Goal: Contribute content

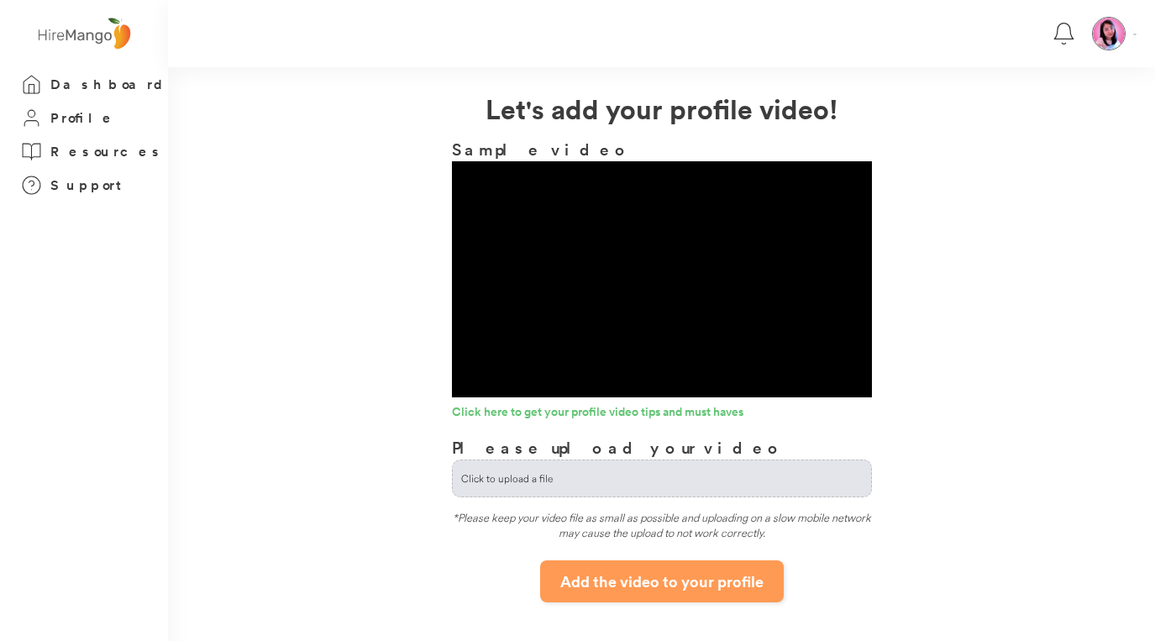
scroll to position [126, 0]
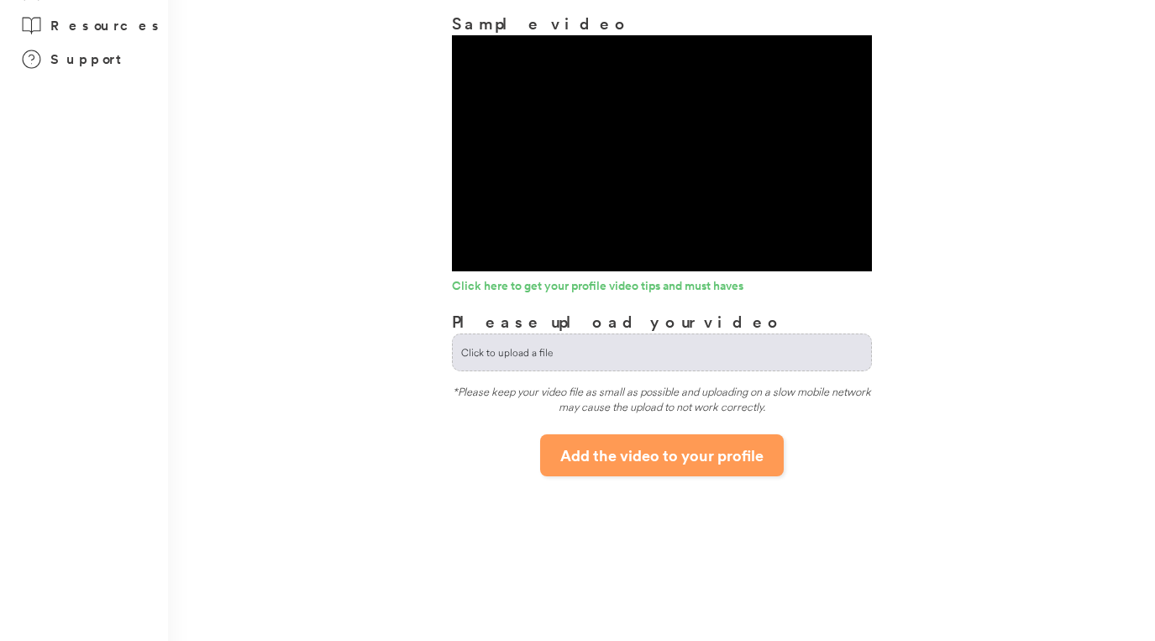
click at [658, 457] on button "Add the video to your profile" at bounding box center [662, 455] width 244 height 42
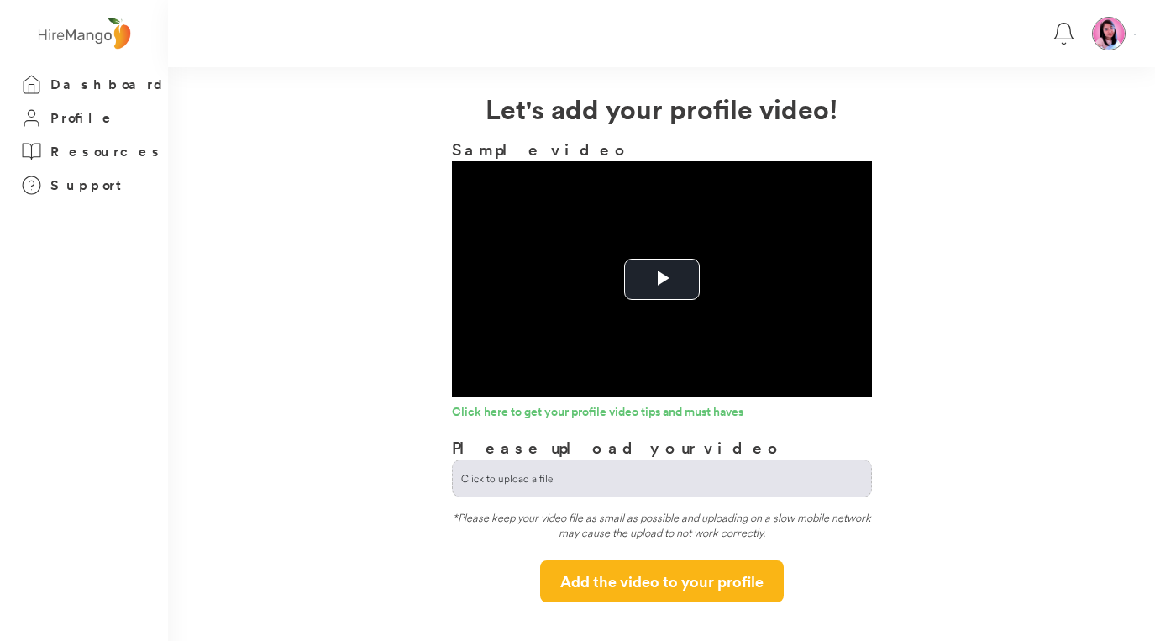
click at [489, 477] on input "file" at bounding box center [662, 478] width 418 height 36
type input "**********"
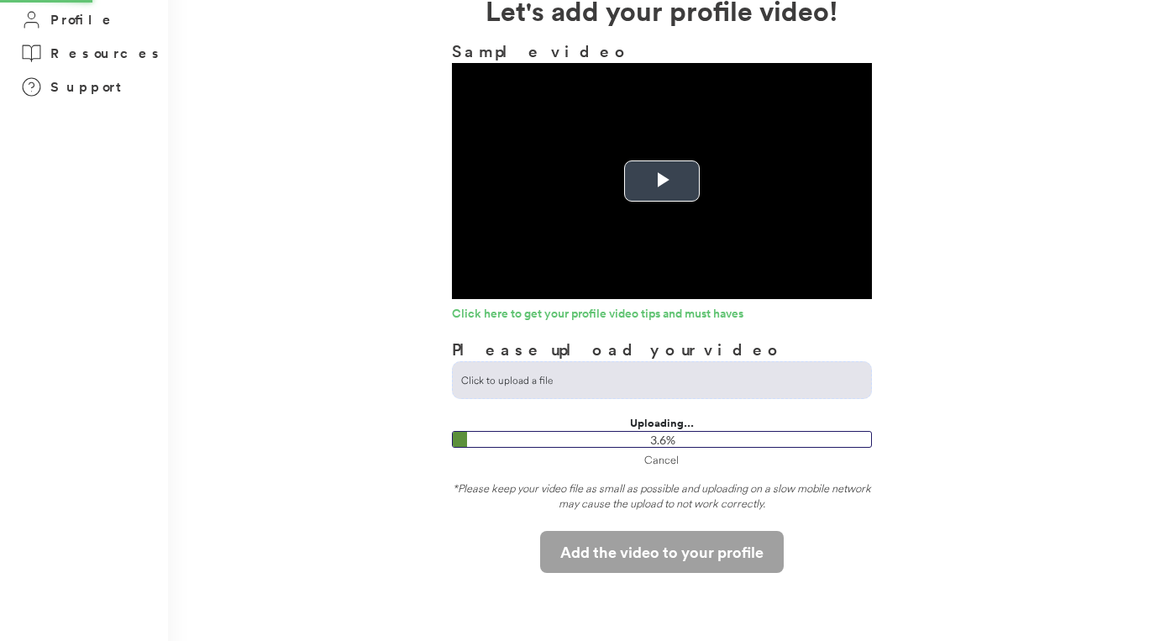
scroll to position [98, 0]
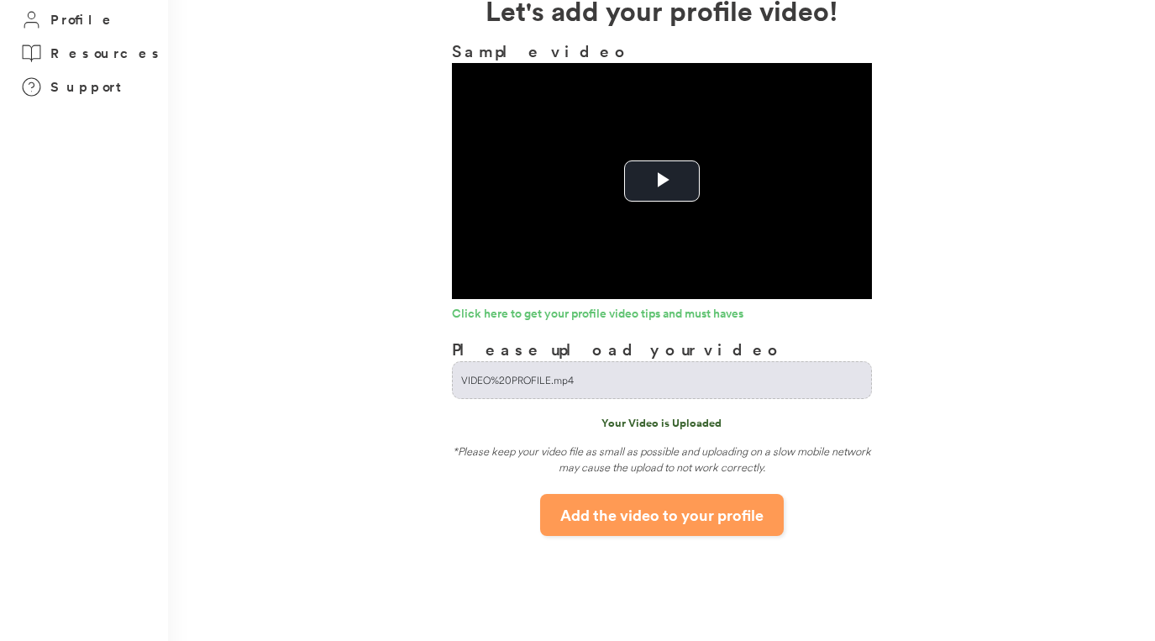
click at [653, 522] on button "Add the video to your profile" at bounding box center [662, 515] width 244 height 42
